Goal: Information Seeking & Learning: Learn about a topic

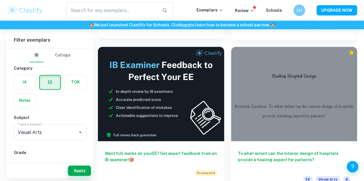
scroll to position [194, 0]
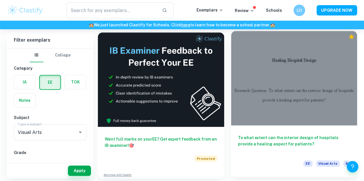
click at [231, 54] on div at bounding box center [294, 78] width 126 height 95
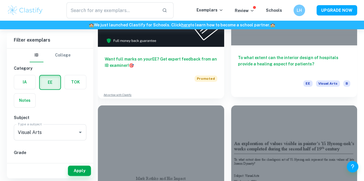
scroll to position [274, 0]
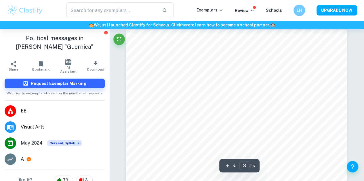
scroll to position [706, 0]
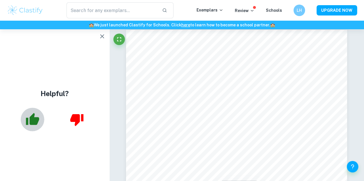
click at [34, 119] on icon "button" at bounding box center [32, 119] width 13 height 12
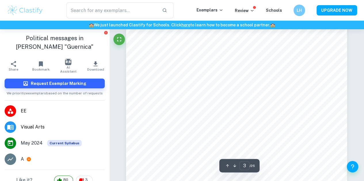
scroll to position [948, 0]
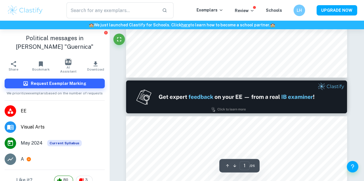
type input "2"
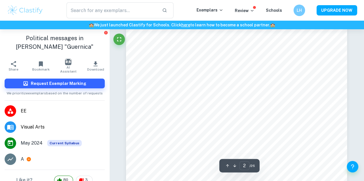
scroll to position [386, 0]
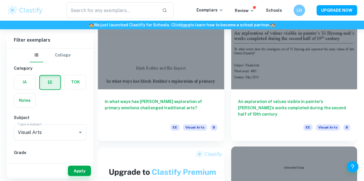
scroll to position [385, 0]
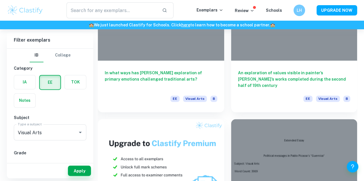
scroll to position [503, 0]
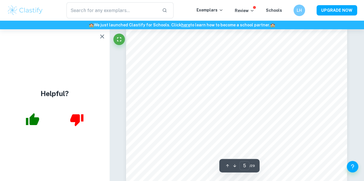
scroll to position [1330, 0]
type input "6"
